Goal: Information Seeking & Learning: Learn about a topic

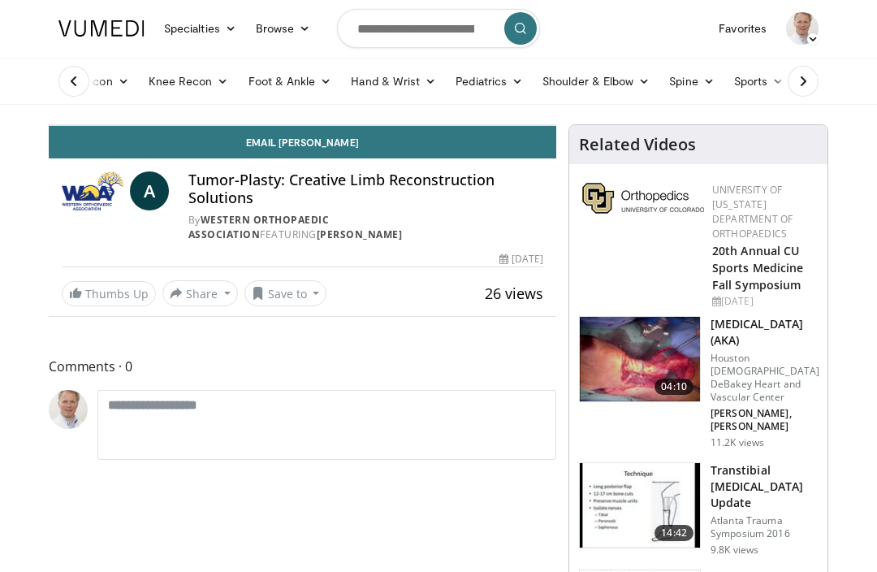
scroll to position [1, 0]
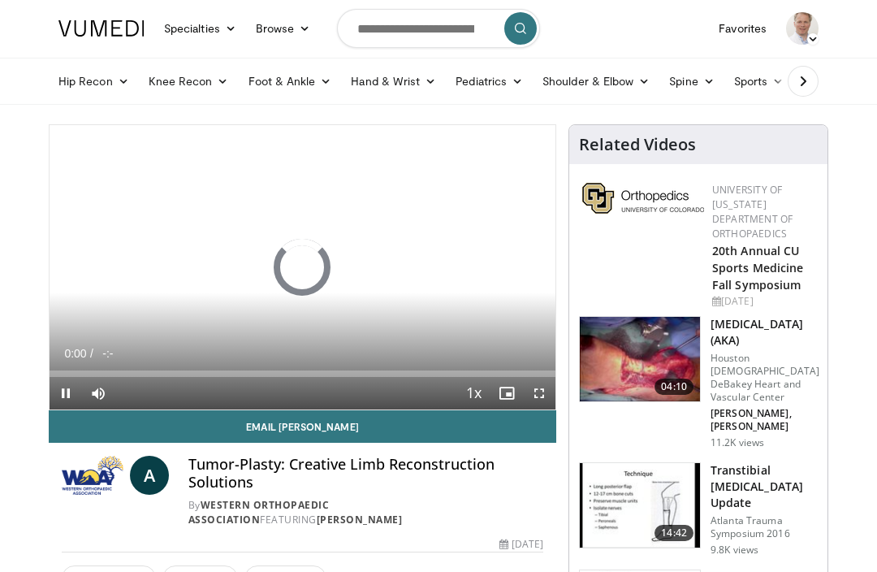
click at [209, 88] on link "Knee Recon" at bounding box center [189, 81] width 100 height 32
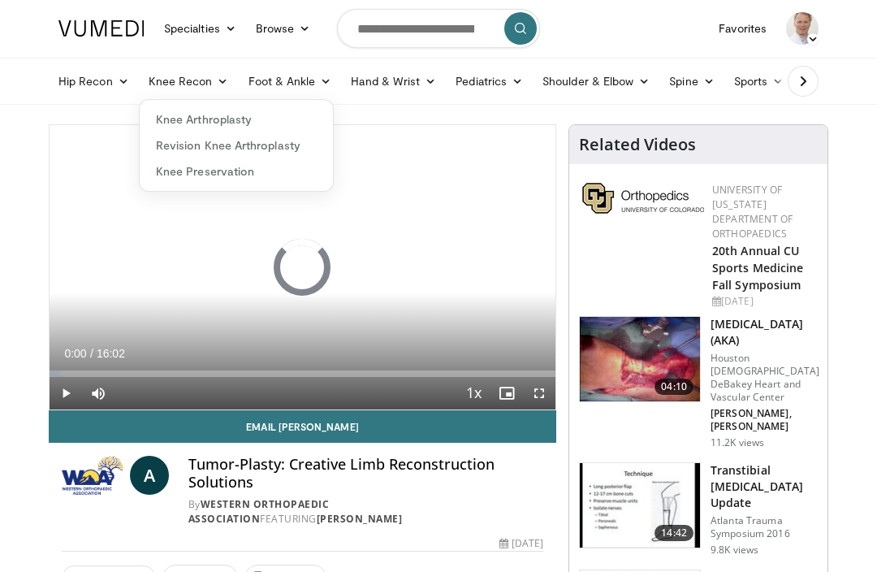
click at [241, 115] on link "Knee Arthroplasty" at bounding box center [236, 119] width 193 height 26
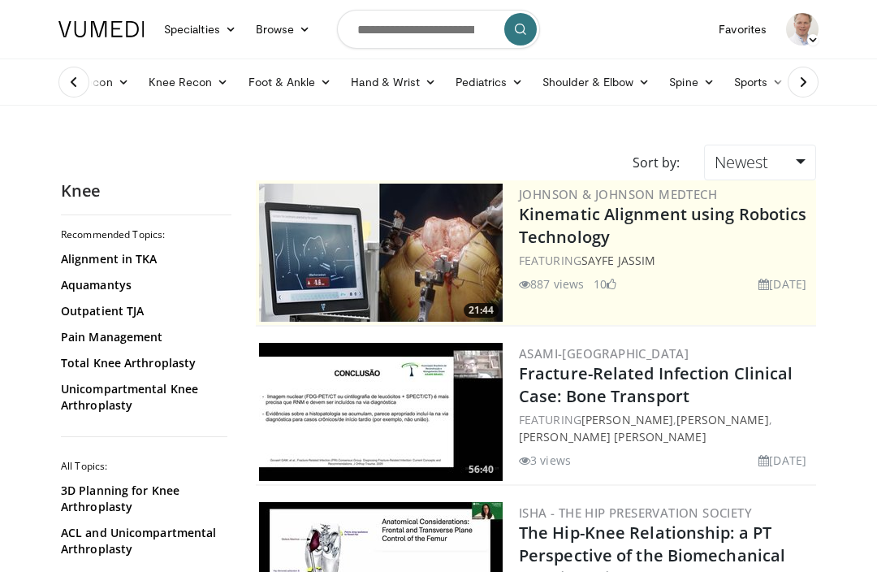
click at [754, 80] on link "Sports" at bounding box center [759, 82] width 70 height 32
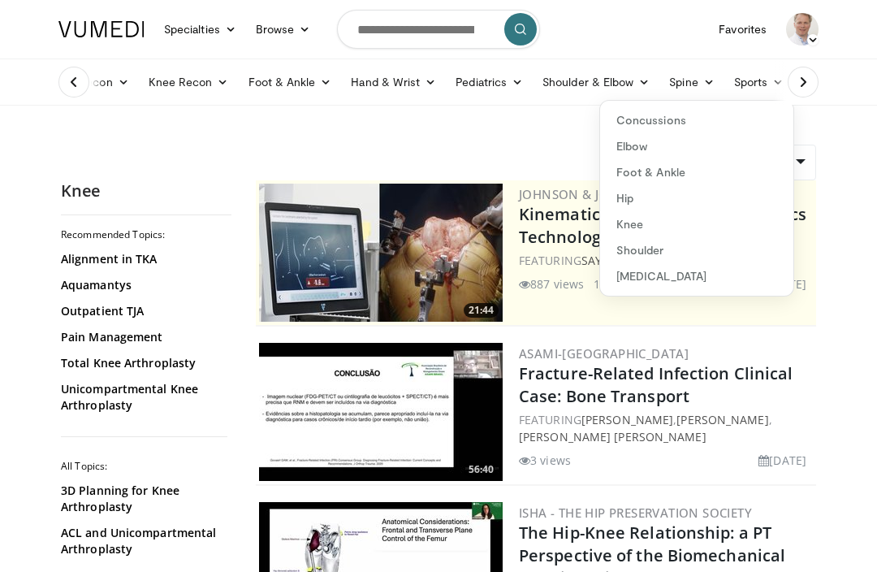
click at [642, 223] on link "Knee" at bounding box center [696, 224] width 193 height 26
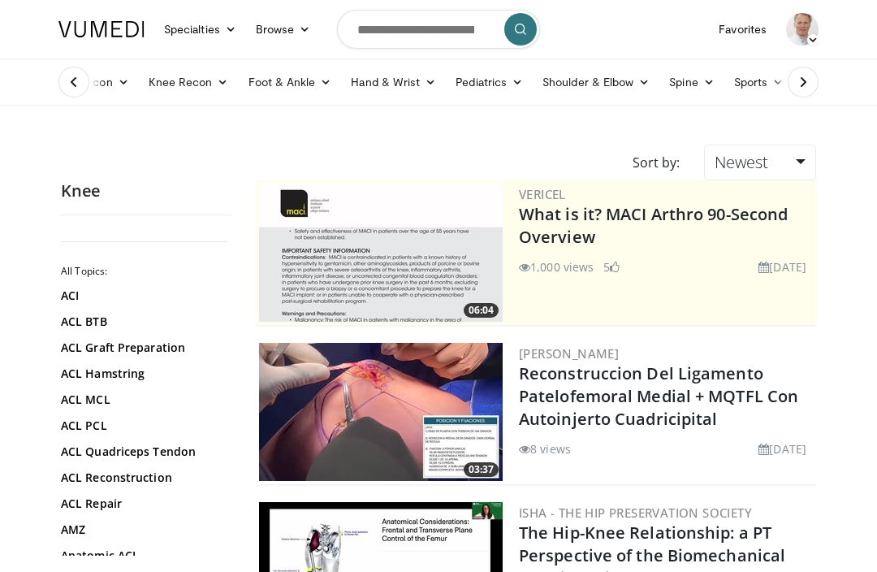
click at [800, 89] on icon at bounding box center [803, 82] width 16 height 16
click at [720, 84] on link "Trauma" at bounding box center [710, 82] width 74 height 32
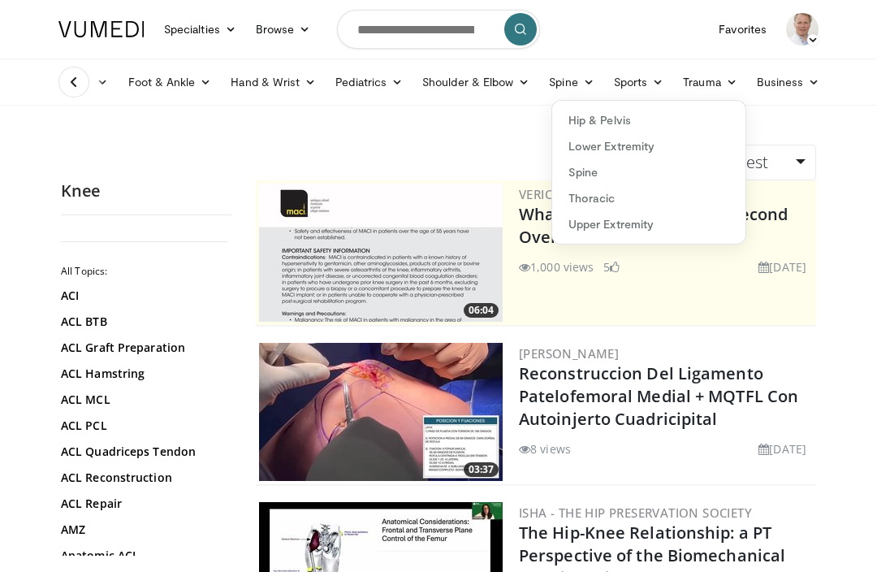
click at [651, 141] on link "Lower Extremity" at bounding box center [648, 146] width 193 height 26
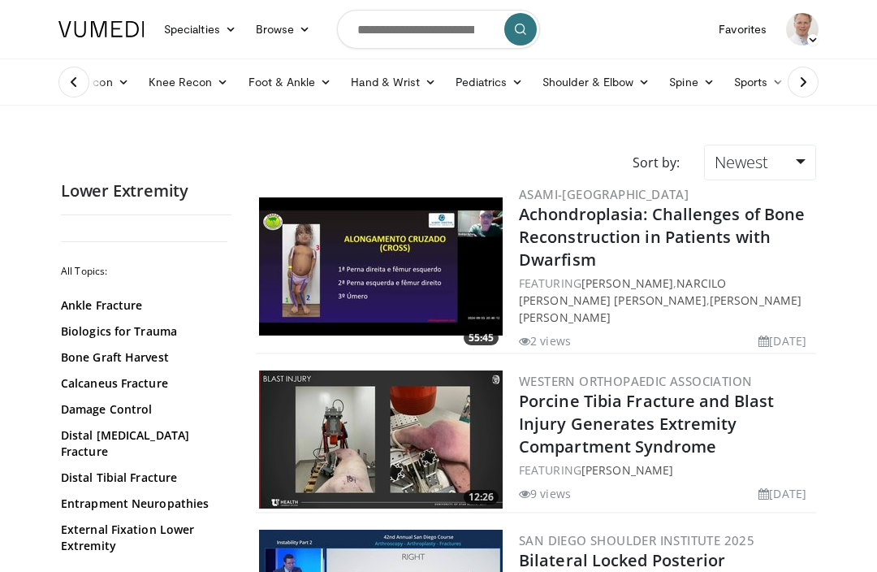
click at [810, 87] on icon at bounding box center [803, 82] width 16 height 16
click at [726, 88] on link "Trauma" at bounding box center [710, 82] width 74 height 32
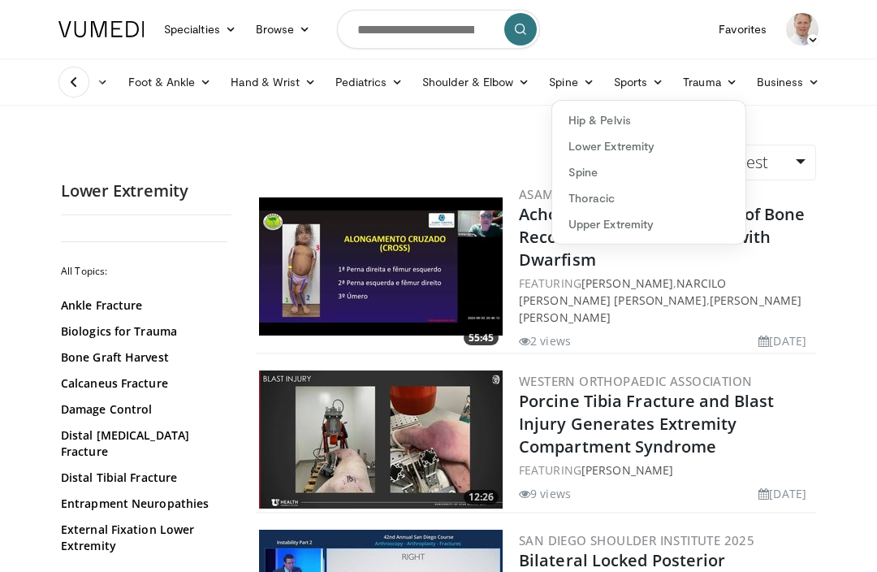
click at [653, 146] on link "Lower Extremity" at bounding box center [648, 146] width 193 height 26
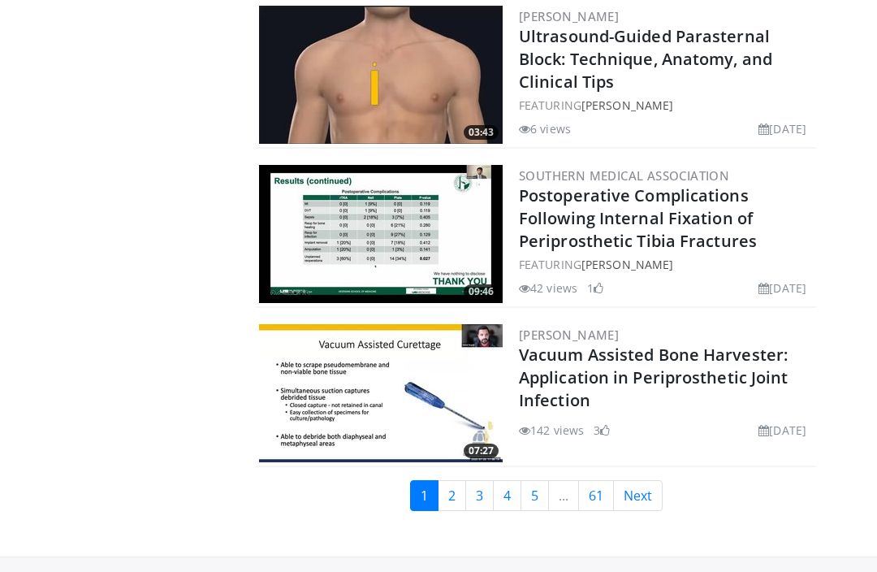
scroll to position [4030, 0]
